Goal: Obtain resource: Download file/media

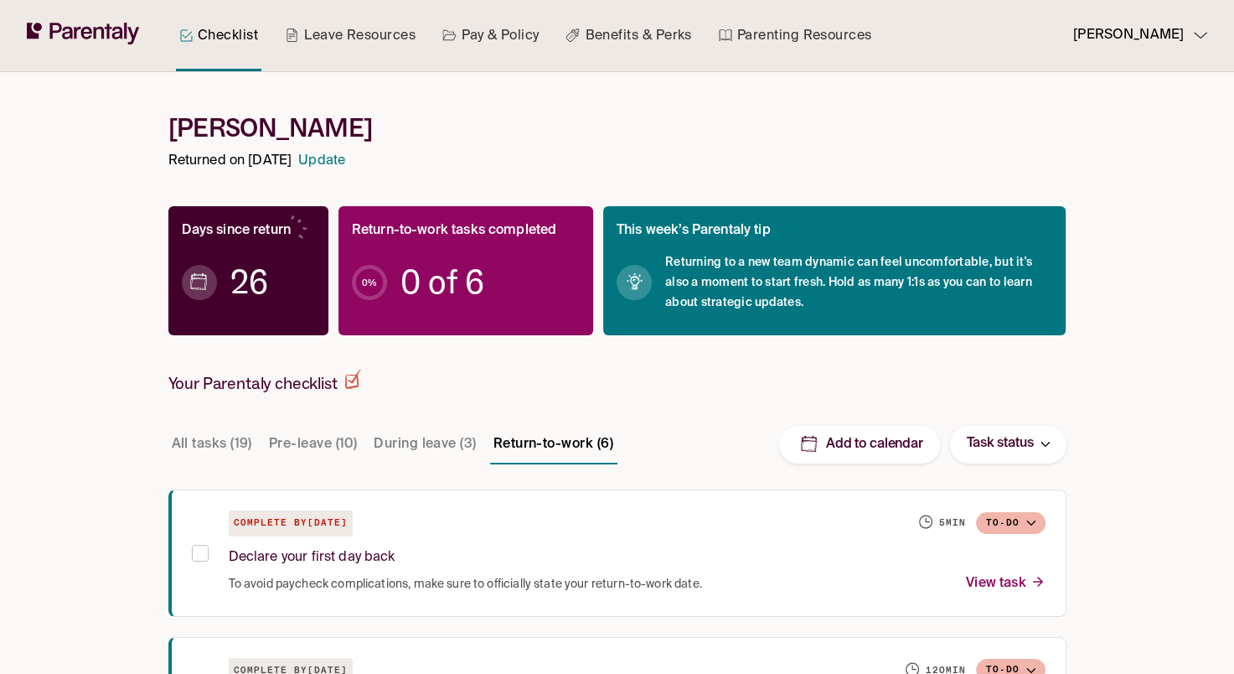
click at [560, 442] on button "Return-to-work (6)" at bounding box center [553, 444] width 127 height 40
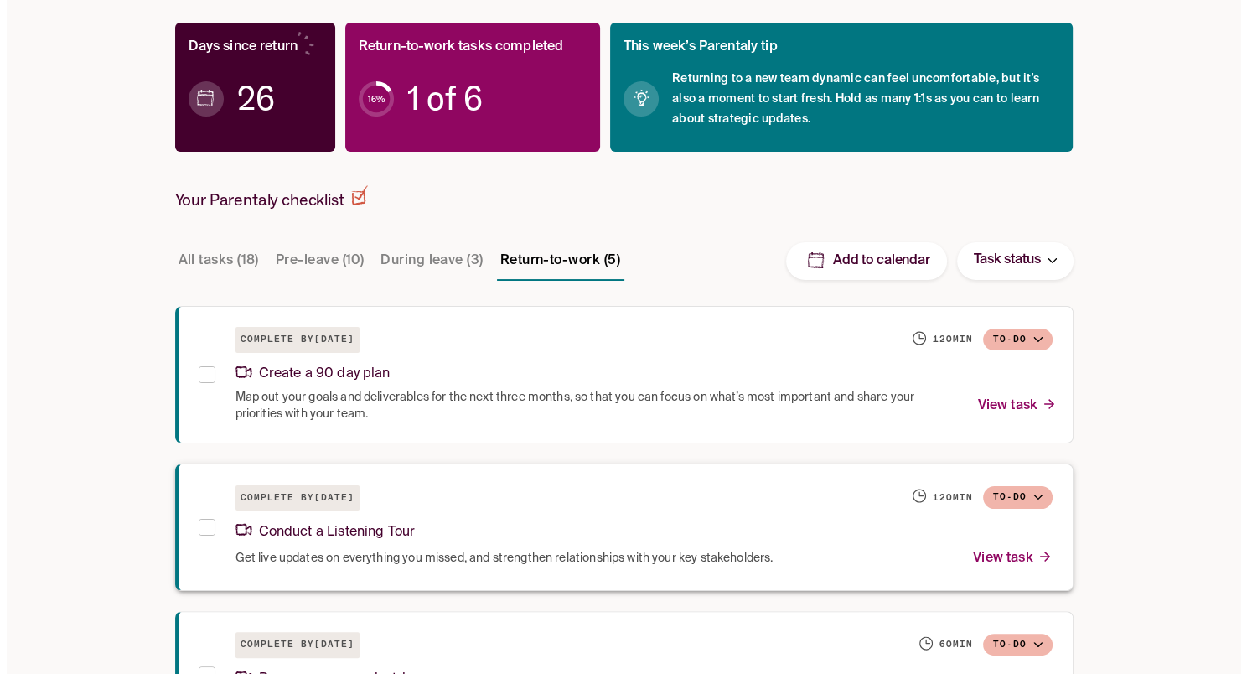
scroll to position [231, 0]
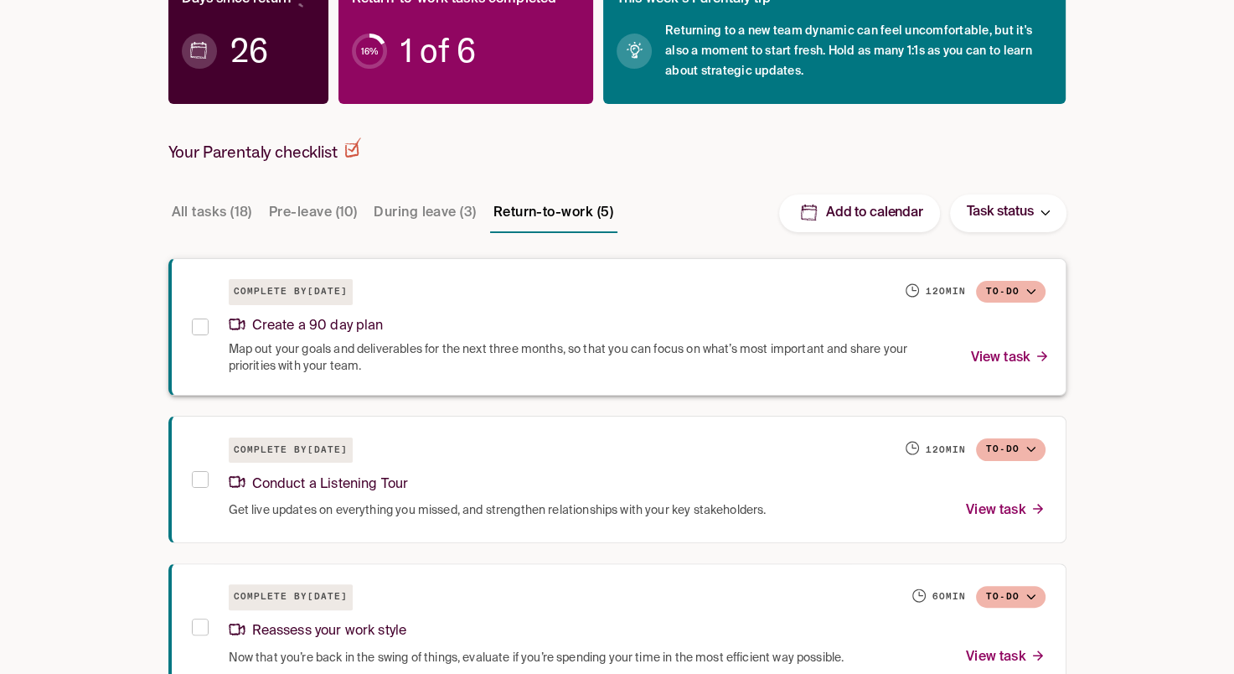
click at [416, 355] on span "Map out your goals and deliverables for the next three months, so that you can …" at bounding box center [590, 358] width 722 height 34
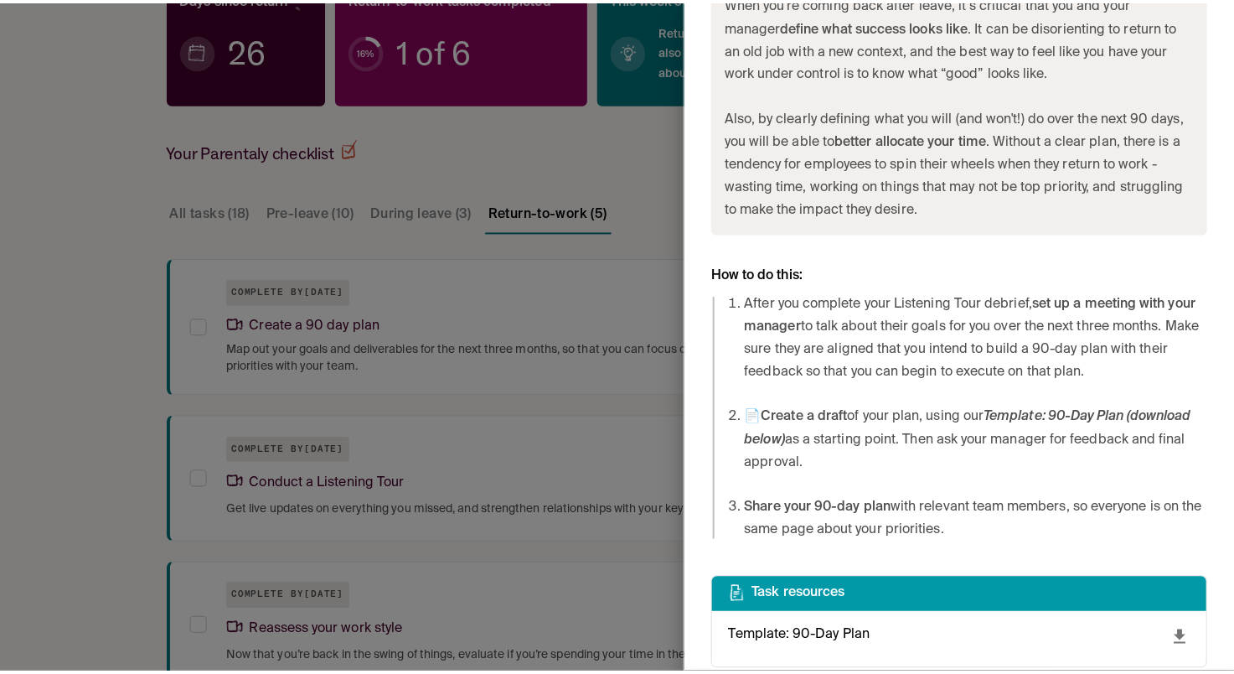
scroll to position [733, 0]
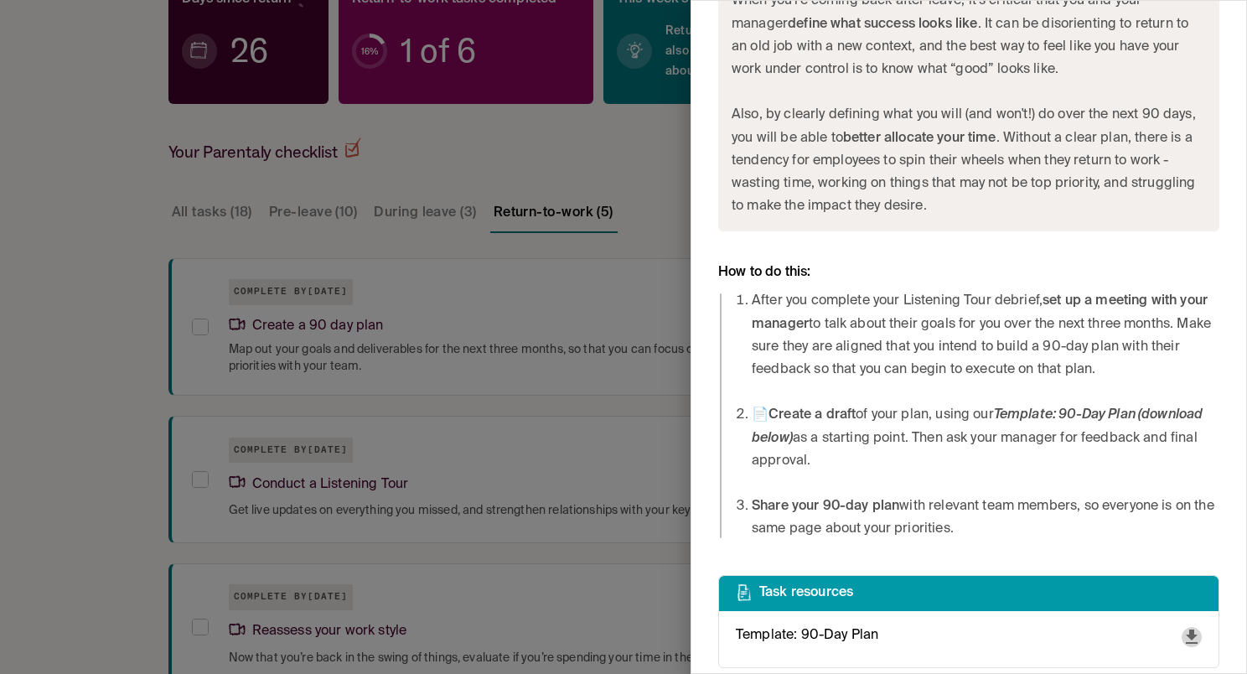
click at [1181, 627] on icon "download" at bounding box center [1191, 637] width 20 height 20
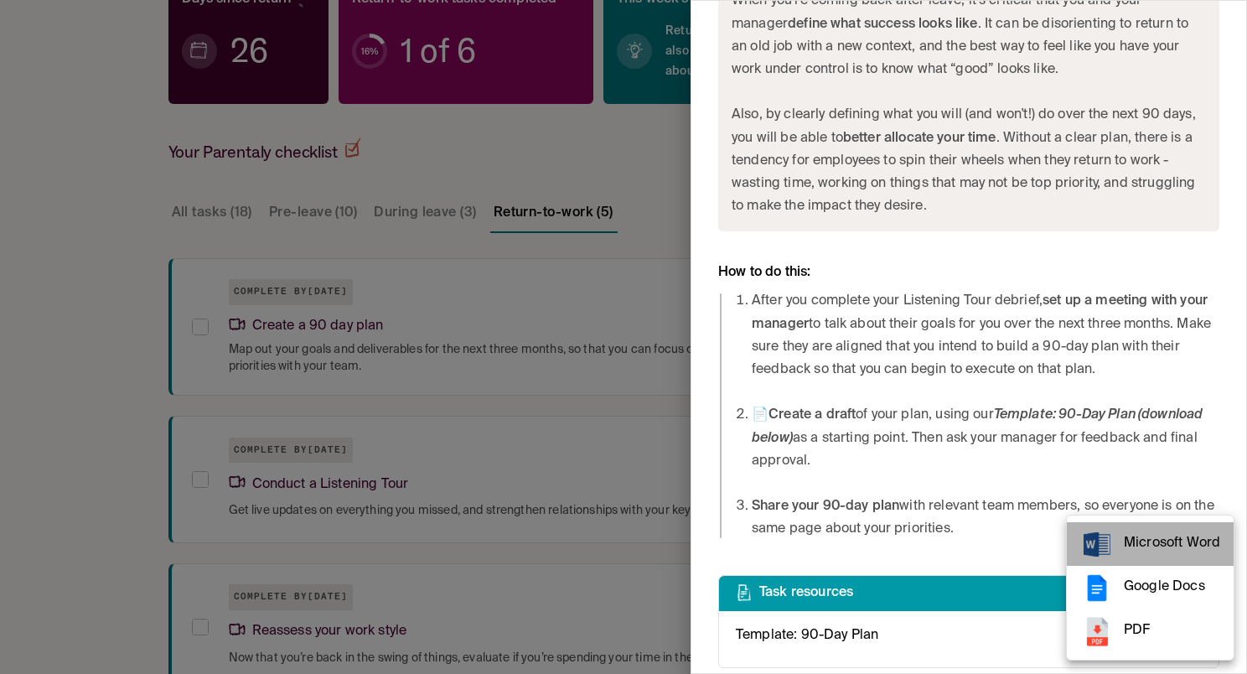
click at [1155, 540] on span "Microsoft Word" at bounding box center [1171, 543] width 96 height 23
click at [477, 481] on div at bounding box center [623, 337] width 1247 height 674
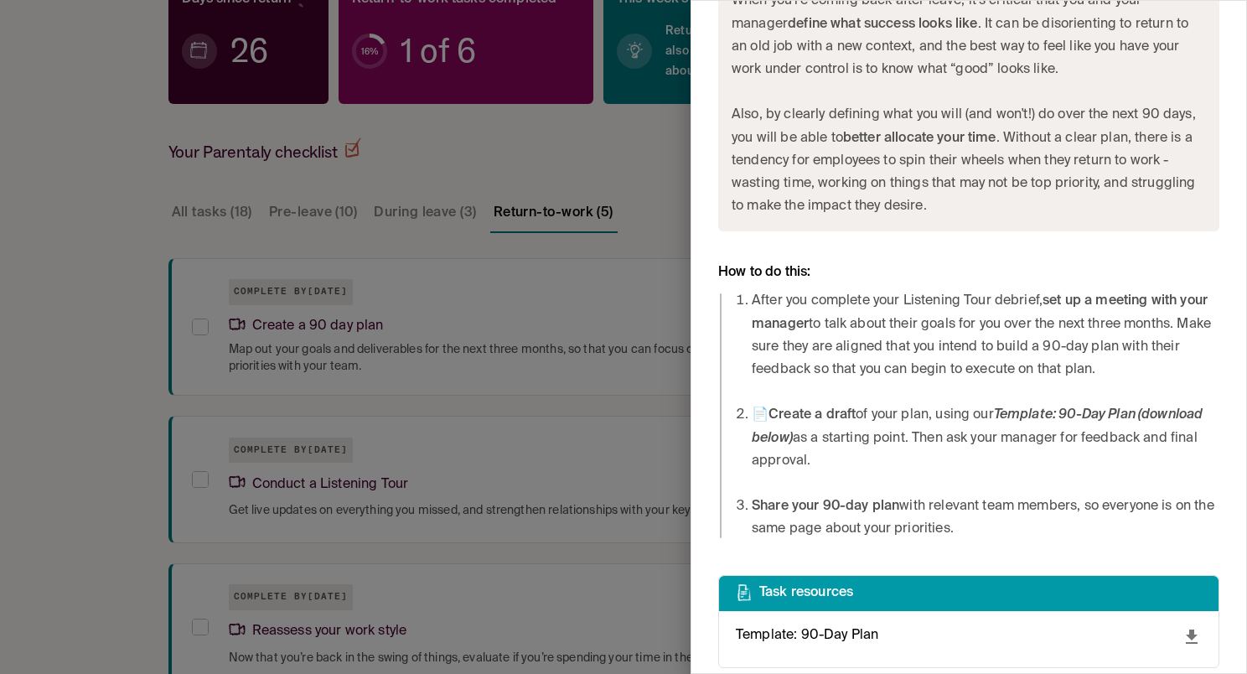
click at [341, 479] on div at bounding box center [623, 337] width 1247 height 674
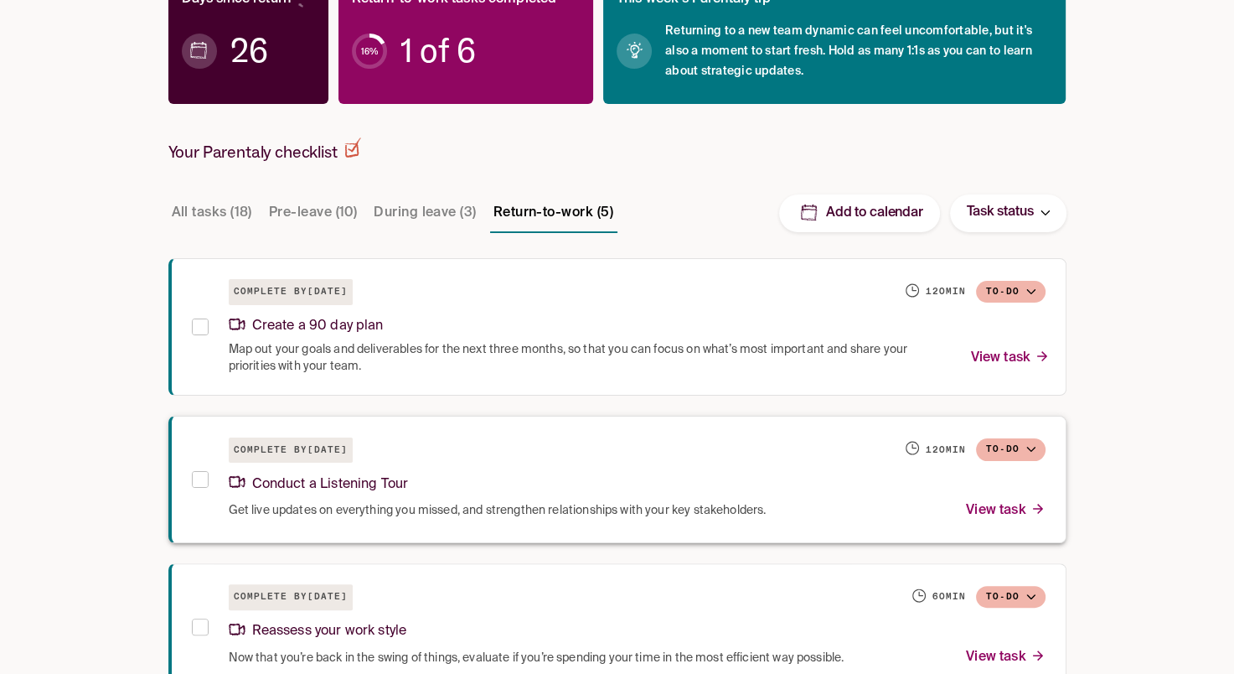
click at [324, 477] on p "Conduct a Listening Tour" at bounding box center [319, 484] width 180 height 23
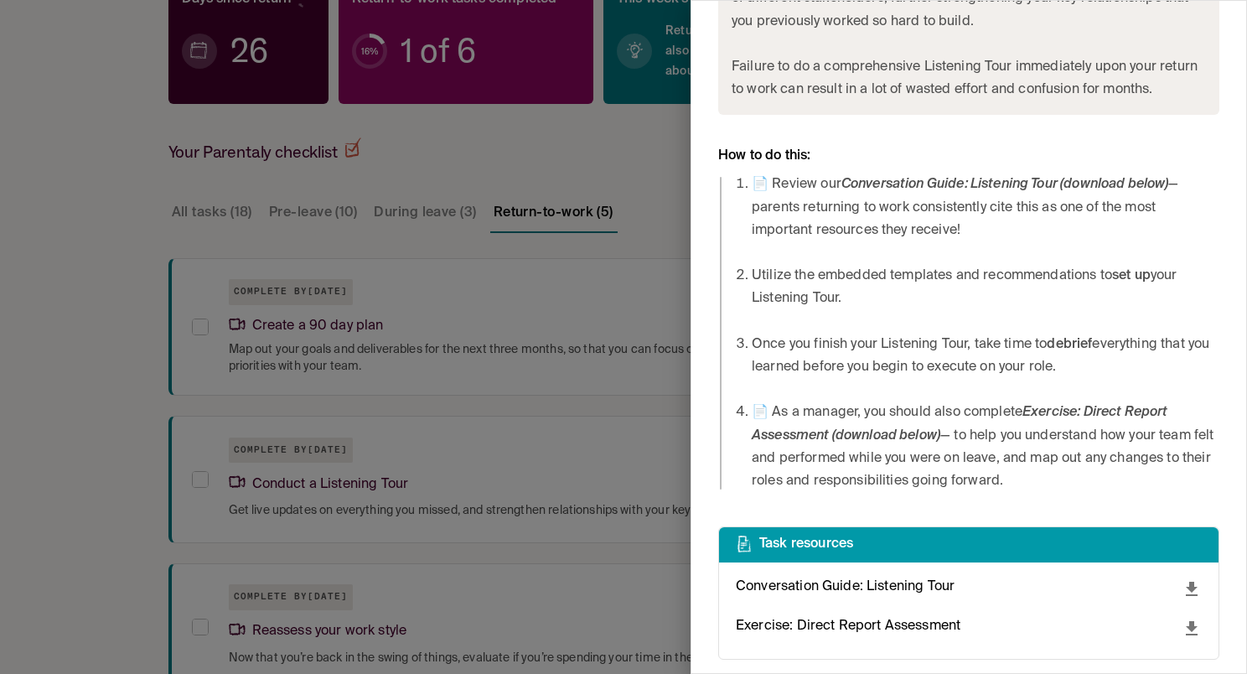
scroll to position [1000, 0]
click at [1181, 591] on icon "download" at bounding box center [1191, 589] width 20 height 20
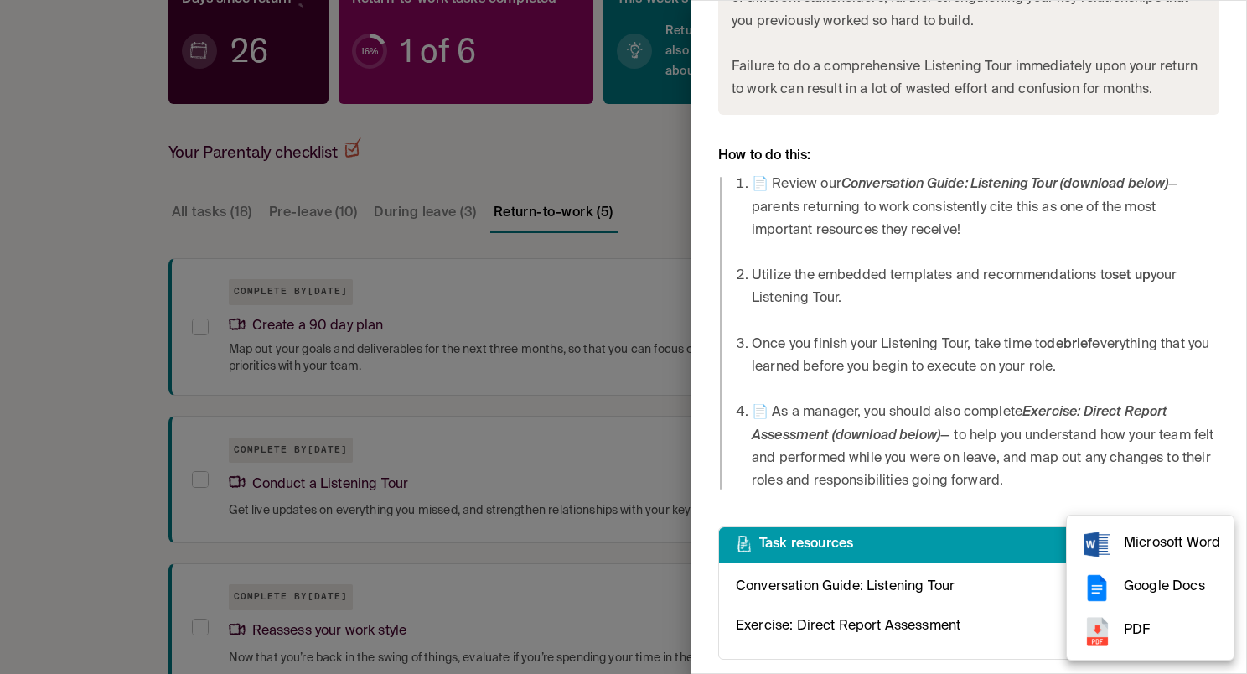
click at [1141, 553] on span "Microsoft Word" at bounding box center [1171, 543] width 96 height 23
